Goal: Information Seeking & Learning: Find specific fact

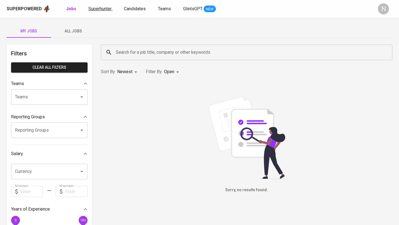
click at [105, 9] on span "Superhunter" at bounding box center [99, 8] width 23 height 5
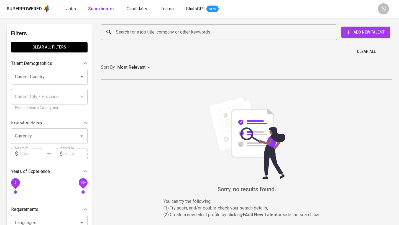
click at [130, 33] on input "Search for a job title, company or other keywords" at bounding box center [220, 32] width 212 height 11
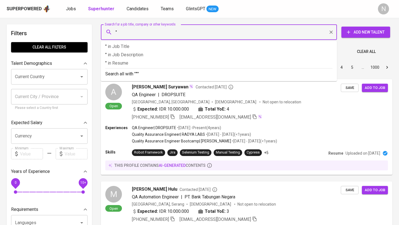
paste input "Rozza Fitri"
type input ""Rozza Fitri""
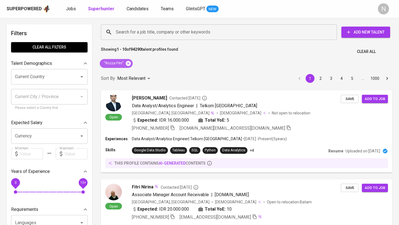
click at [128, 63] on icon at bounding box center [128, 63] width 6 height 6
click at [127, 75] on p "Most Relevant" at bounding box center [131, 78] width 28 height 7
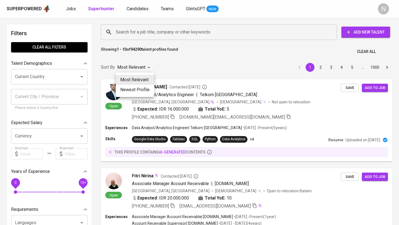
click at [118, 33] on div at bounding box center [199, 112] width 399 height 225
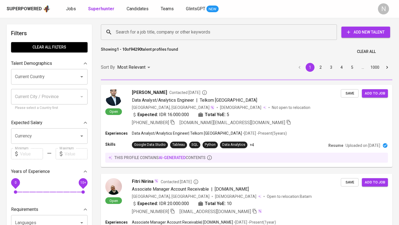
click at [140, 30] on div "Most Relevant Newest Profile" at bounding box center [199, 112] width 399 height 225
click at [140, 30] on div at bounding box center [199, 112] width 399 height 225
click at [140, 30] on input "Search for a job title, company or other keywords" at bounding box center [220, 32] width 212 height 11
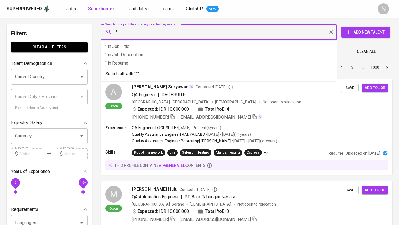
paste input "Rozza Fitri S.Psi"
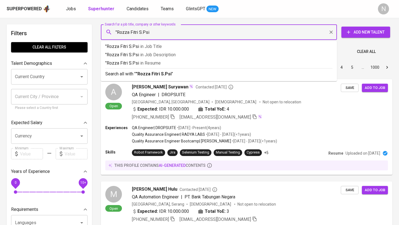
type input ""Rozza Fitri S.Psi""
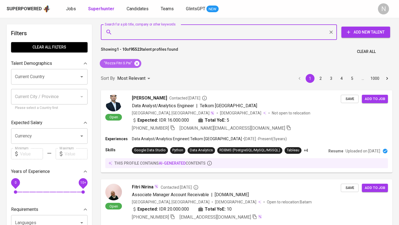
click at [138, 66] on icon at bounding box center [137, 63] width 6 height 6
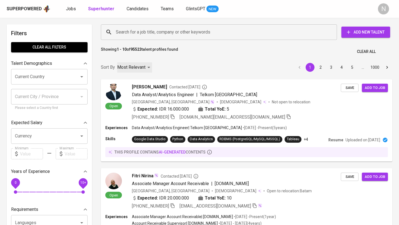
click at [137, 65] on p "Most Relevant" at bounding box center [131, 67] width 28 height 7
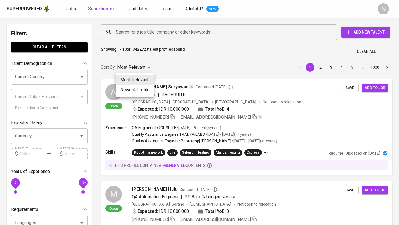
scroll to position [25, 0]
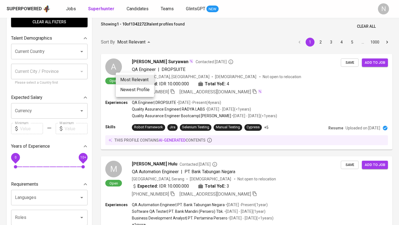
click at [199, 37] on div at bounding box center [199, 112] width 399 height 225
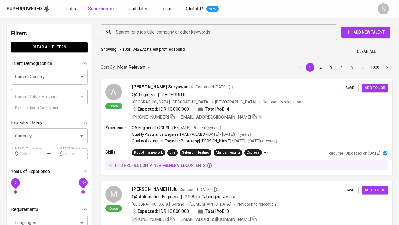
click at [142, 34] on input "Search for a job title, company or other keywords" at bounding box center [220, 32] width 212 height 11
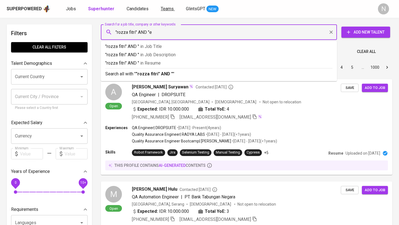
type input ""rozza fitri" AND "es"
type input ""rozza fitri" AND "esa unggul""
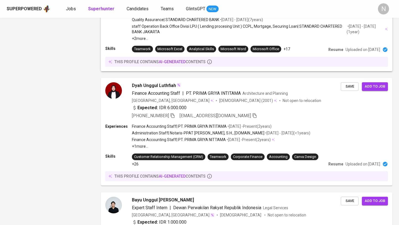
scroll to position [792, 0]
